Goal: Check status: Check status

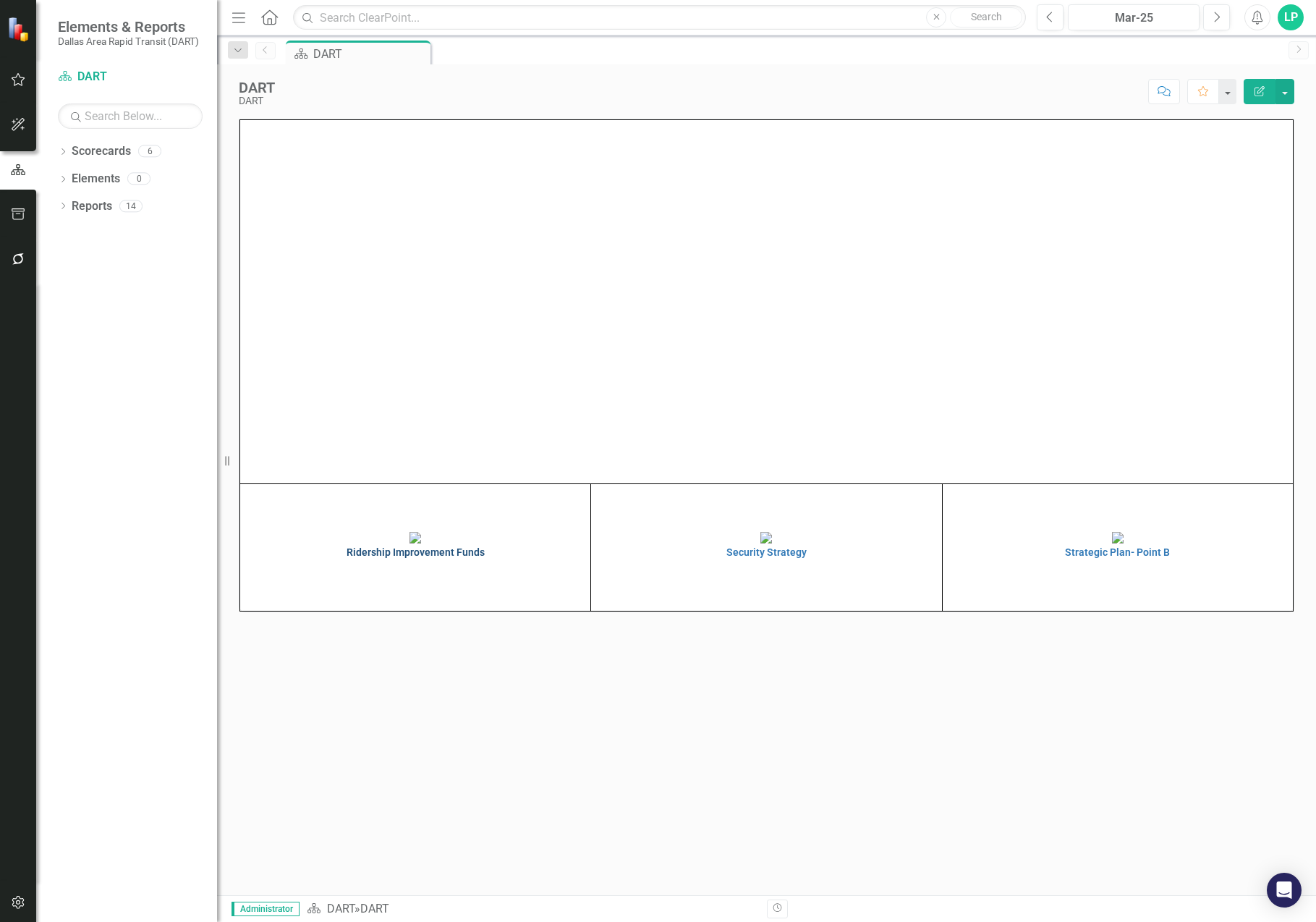
click at [421, 544] on img at bounding box center [415, 538] width 11 height 11
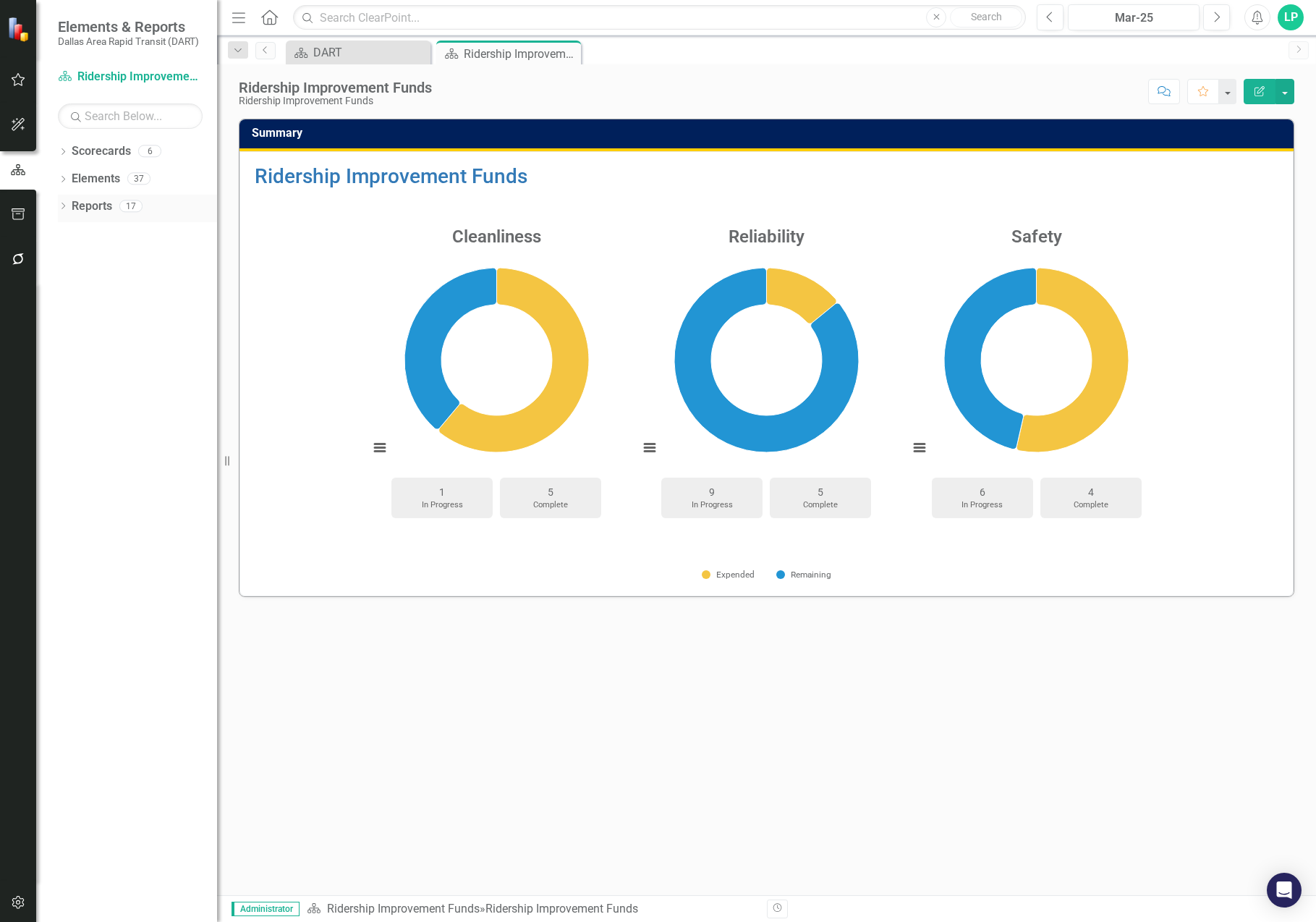
drag, startPoint x: 65, startPoint y: 208, endPoint x: 84, endPoint y: 208, distance: 19.0
click at [65, 206] on icon "Dropdown" at bounding box center [63, 208] width 10 height 8
click at [1130, 18] on div "Mar-25" at bounding box center [1134, 18] width 122 height 17
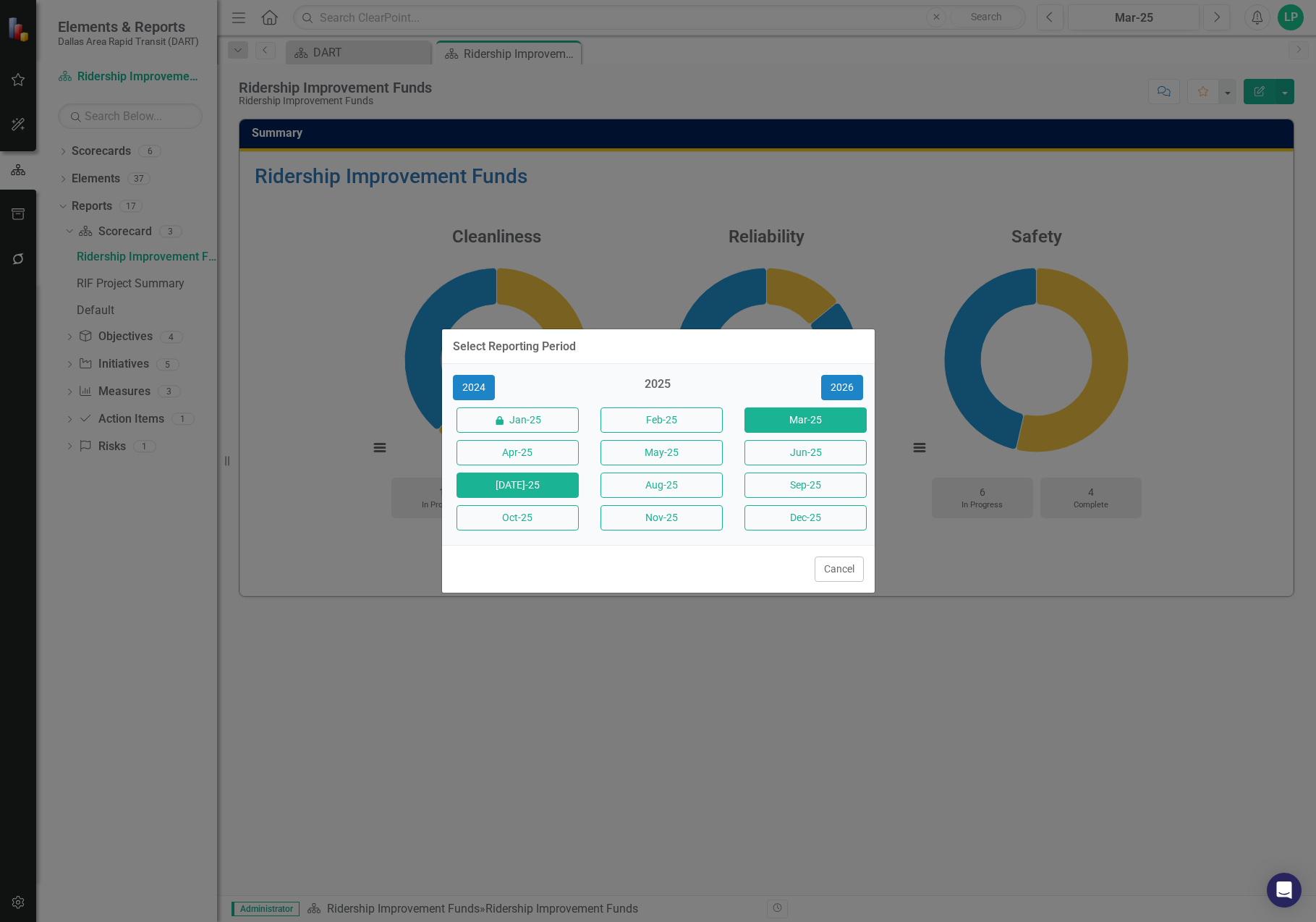
click at [522, 485] on button "[DATE]-25" at bounding box center [517, 485] width 123 height 25
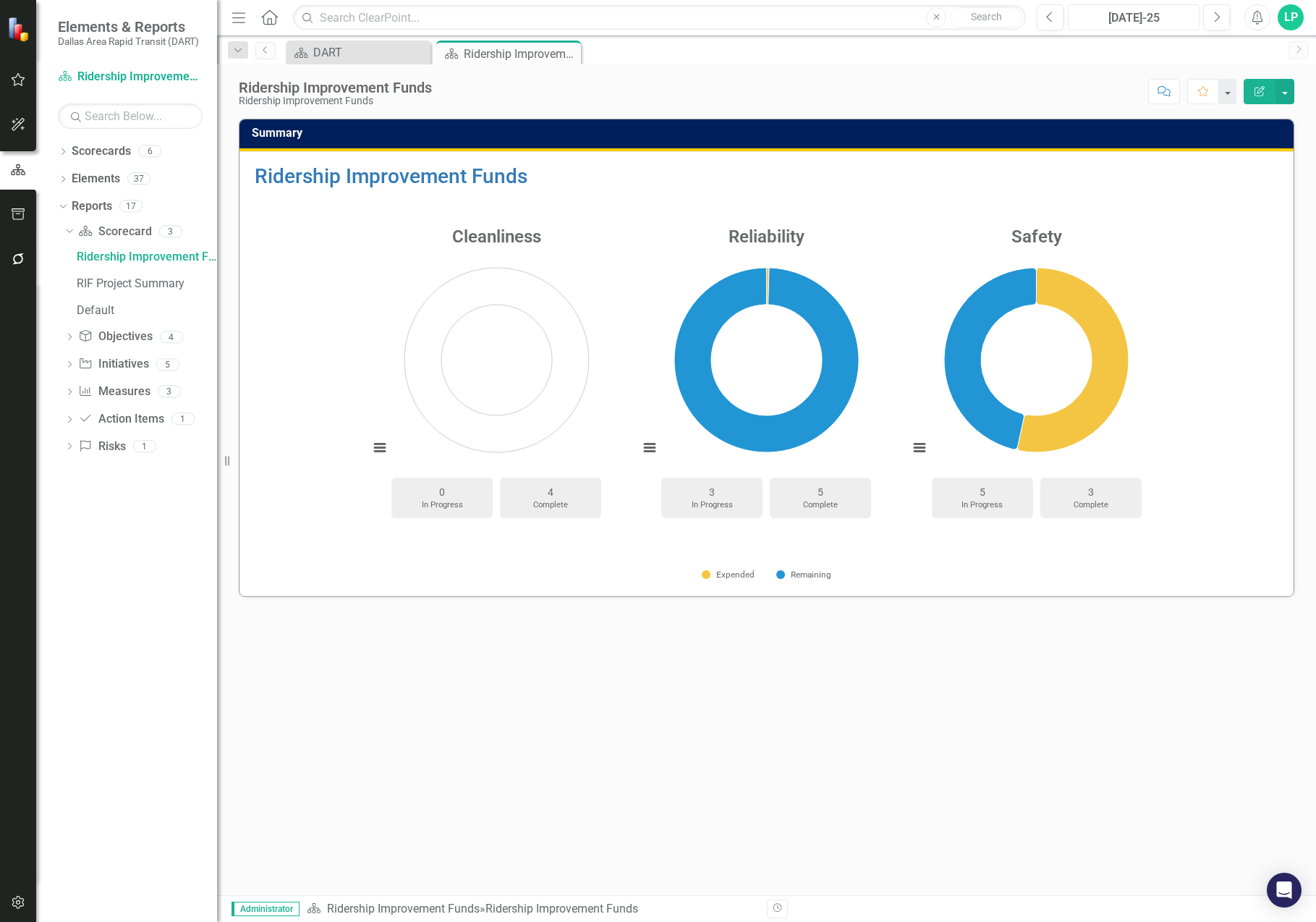
click at [1068, 4] on button "[DATE]-25" at bounding box center [1133, 17] width 132 height 26
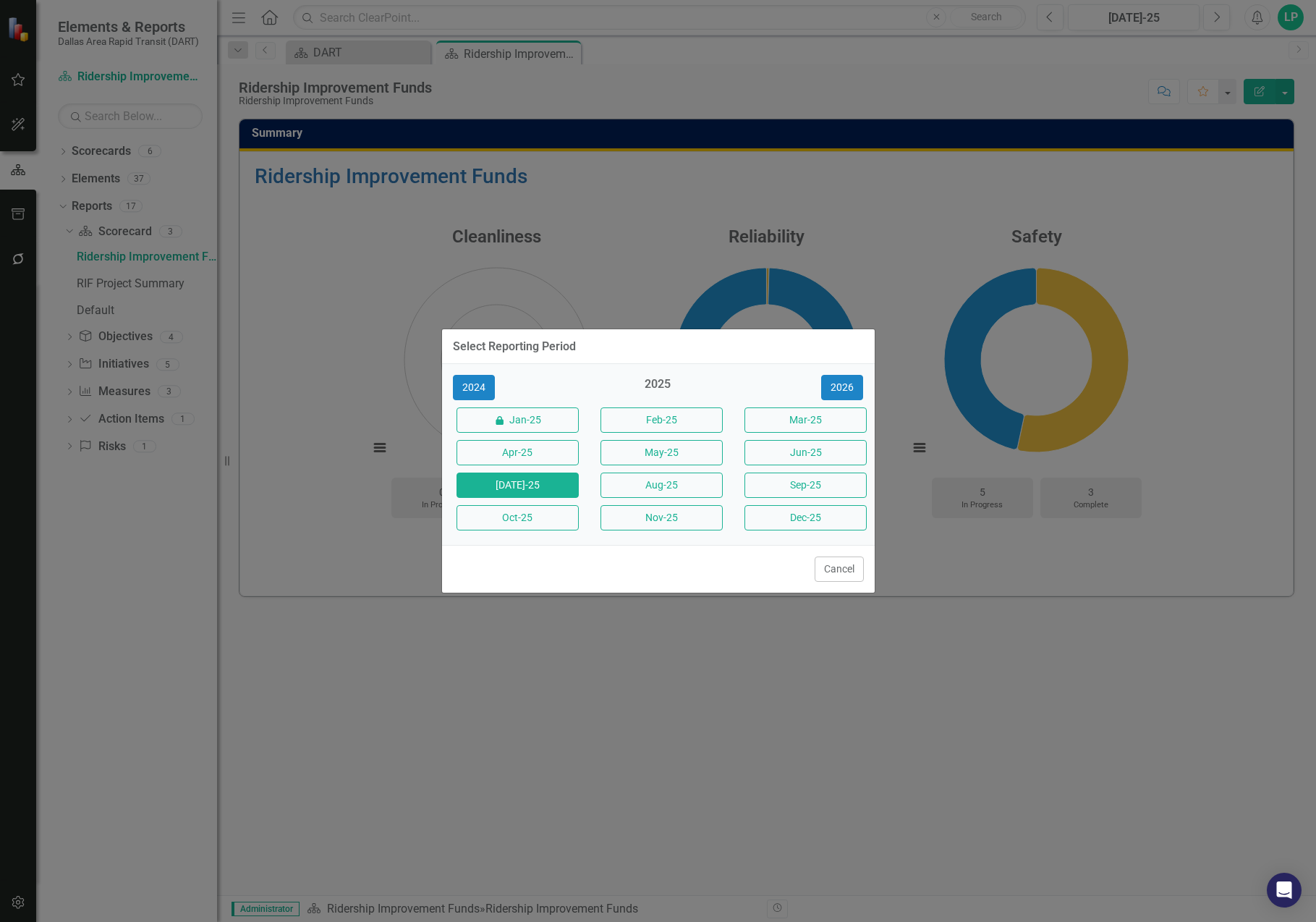
click at [751, 798] on div "Select Reporting Period 2024 2025 2026 icon.lock Jan-25 Feb-25 Mar-25 Apr-25 Ma…" at bounding box center [658, 461] width 434 height 922
click at [519, 484] on button "[DATE]-25" at bounding box center [517, 485] width 123 height 25
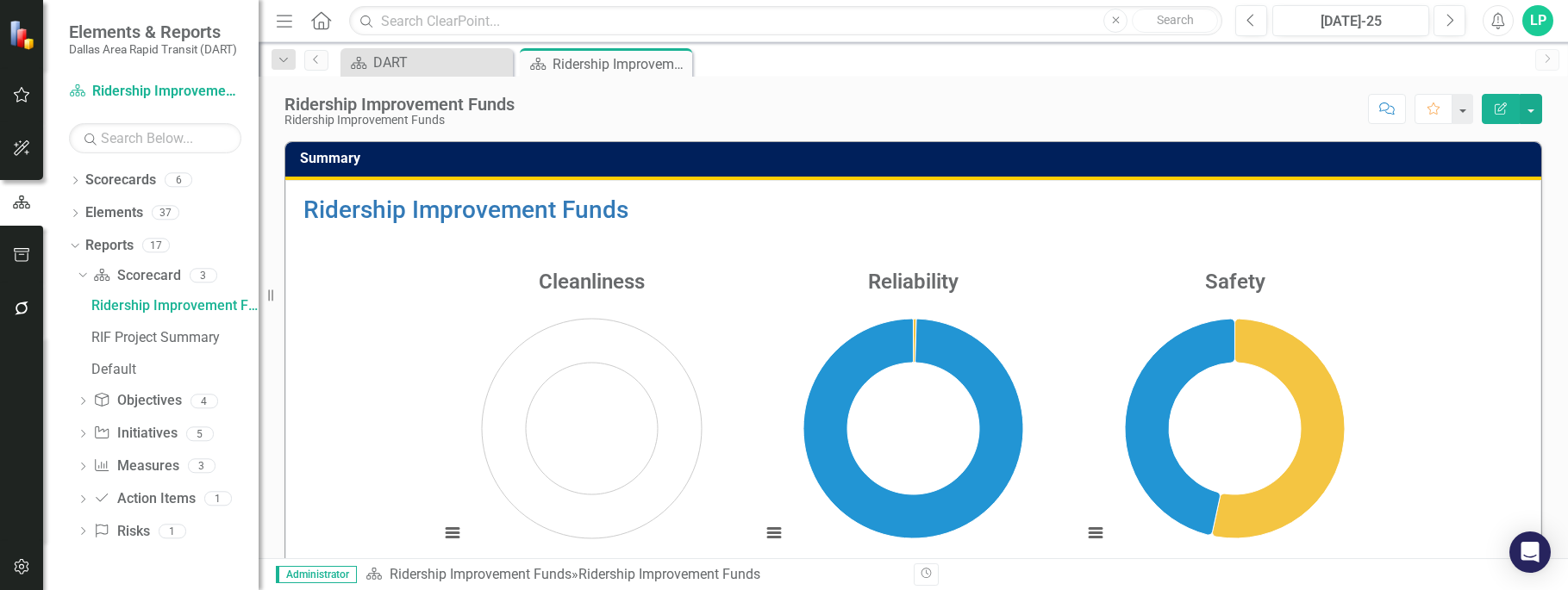
click at [1099, 572] on div "Revision History" at bounding box center [1550, 574] width 1275 height 22
